Goal: Transaction & Acquisition: Purchase product/service

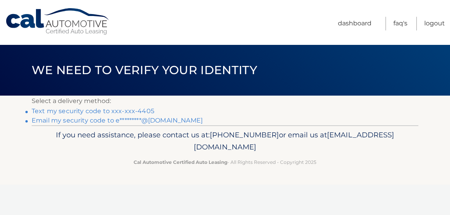
click at [92, 110] on link "Text my security code to xxx-xxx-4405" at bounding box center [93, 110] width 123 height 7
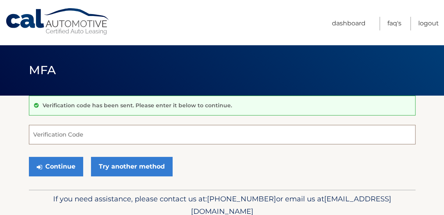
click at [63, 133] on input "Verification Code" at bounding box center [222, 135] width 387 height 20
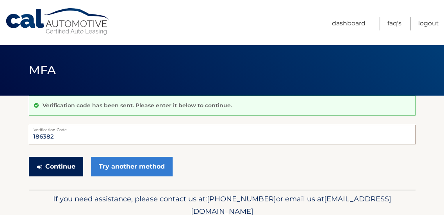
type input "186382"
click at [45, 162] on button "Continue" at bounding box center [56, 167] width 54 height 20
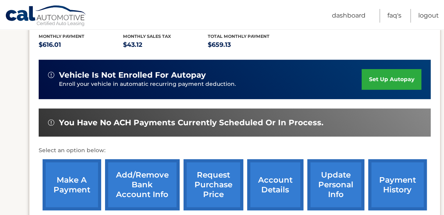
scroll to position [195, 0]
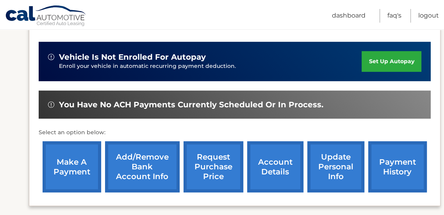
click at [75, 153] on link "make a payment" at bounding box center [72, 166] width 59 height 51
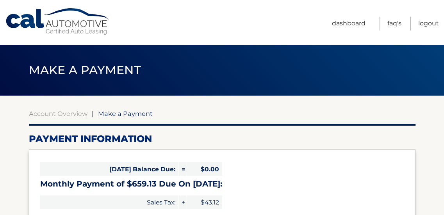
select select "MjYwOTk5MTUtNWE2NS00NzU2LTgxZWEtYzJkY2NlY2NhMjA3"
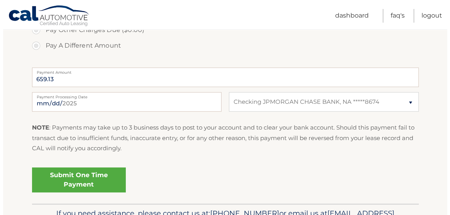
scroll to position [313, 0]
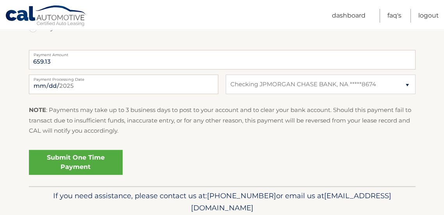
click at [64, 156] on link "Submit One Time Payment" at bounding box center [76, 162] width 94 height 25
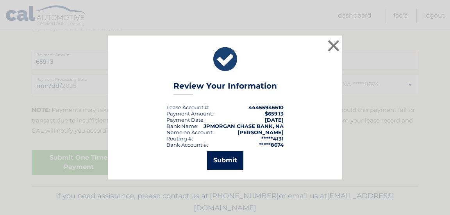
click at [227, 155] on button "Submit" at bounding box center [225, 160] width 36 height 19
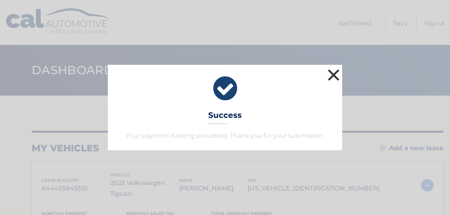
click at [338, 72] on button "×" at bounding box center [334, 75] width 16 height 16
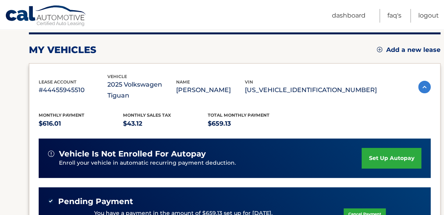
scroll to position [117, 0]
